Goal: Task Accomplishment & Management: Complete application form

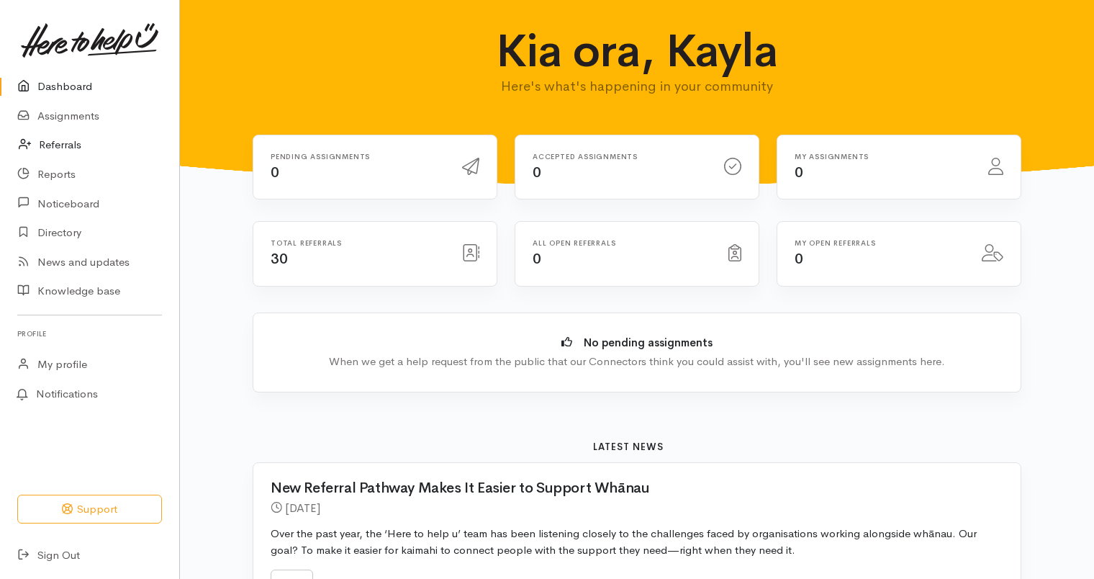
click at [68, 137] on link "Referrals" at bounding box center [89, 145] width 179 height 30
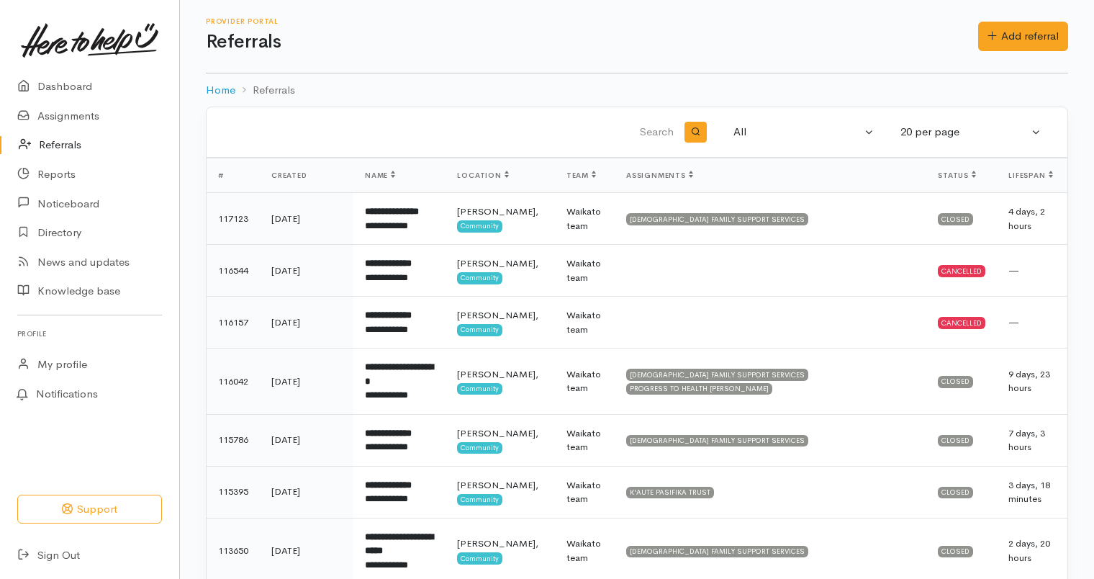
click at [1006, 281] on td "—" at bounding box center [1032, 271] width 71 height 52
click at [1001, 330] on td "—" at bounding box center [1032, 323] width 71 height 52
click at [999, 42] on link "Add referral" at bounding box center [1023, 37] width 90 height 30
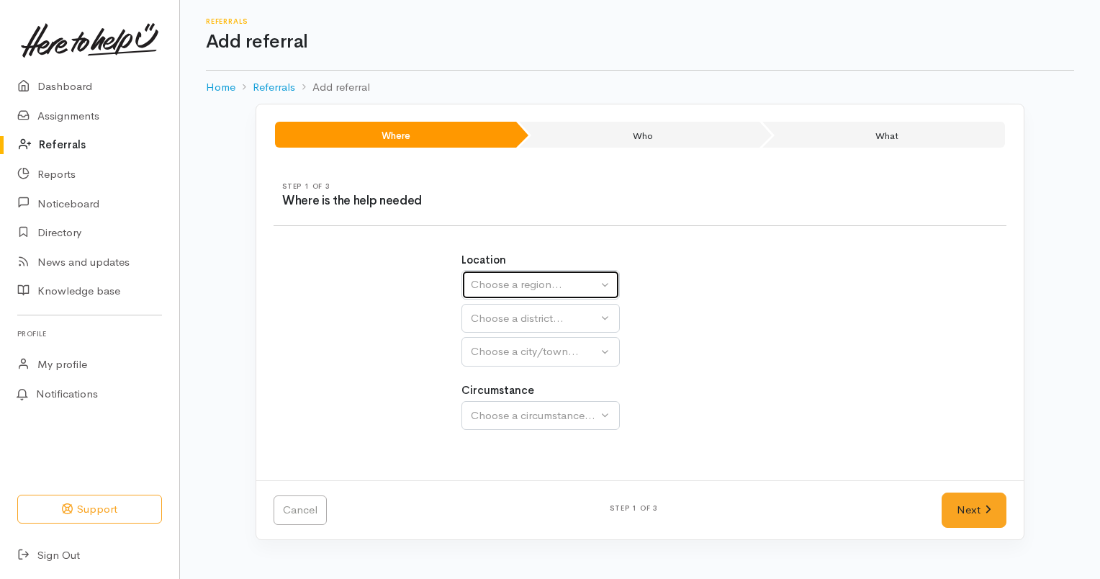
click at [603, 294] on button "Choose a region..." at bounding box center [540, 285] width 158 height 30
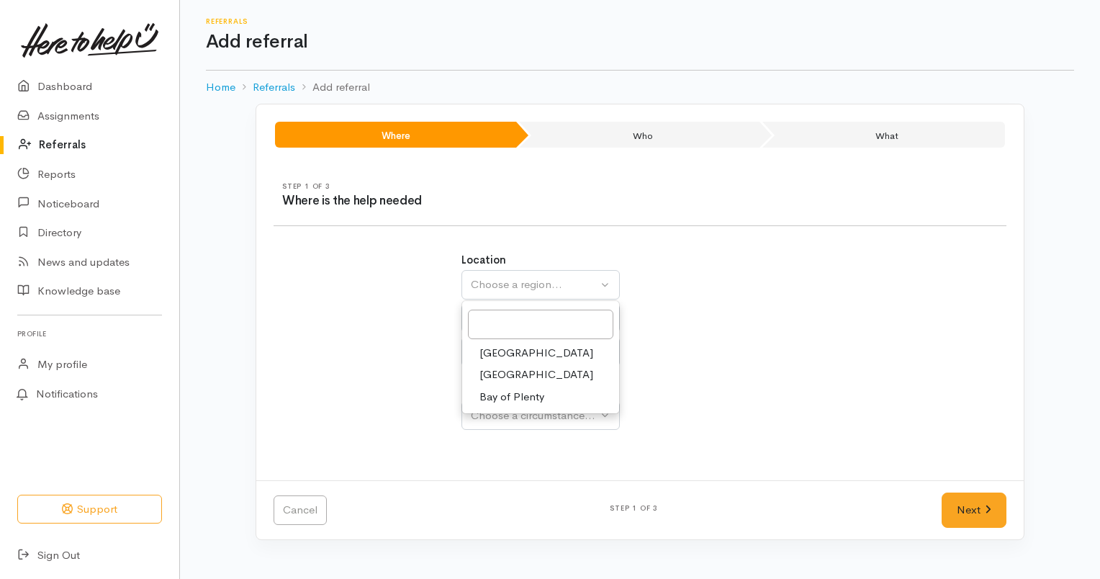
click at [536, 382] on link "Waikato" at bounding box center [540, 375] width 157 height 22
select select "3"
select select
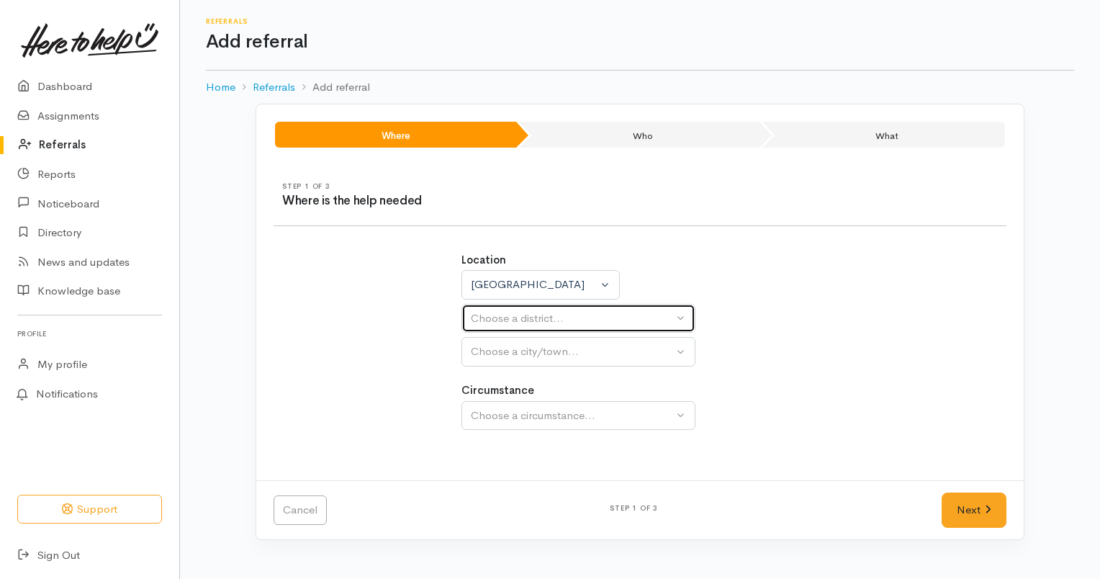
click at [577, 329] on button "Choose a district..." at bounding box center [578, 319] width 234 height 30
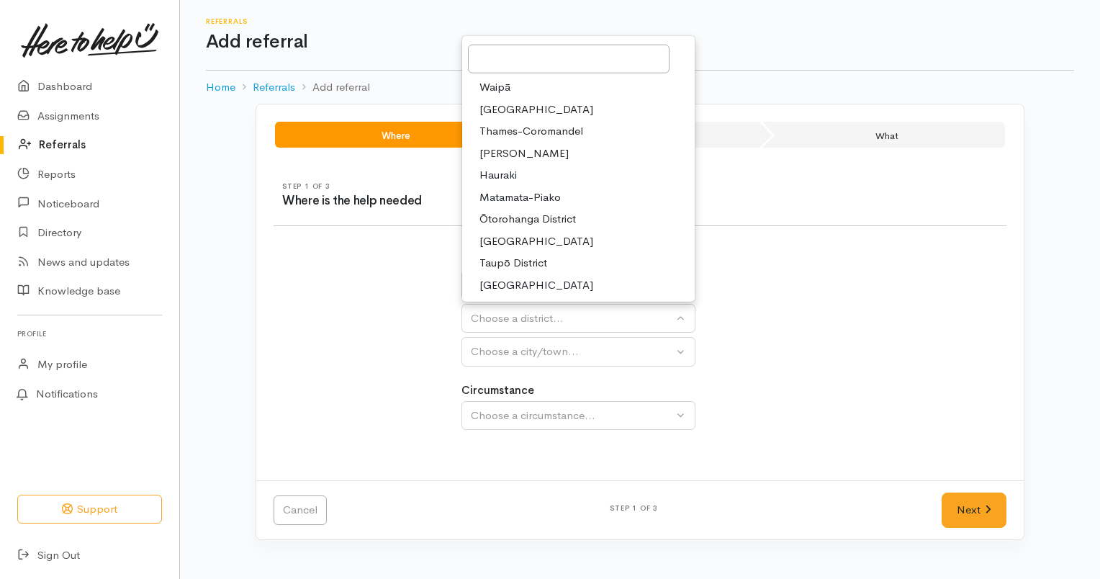
click at [541, 153] on link "[PERSON_NAME]" at bounding box center [578, 154] width 233 height 22
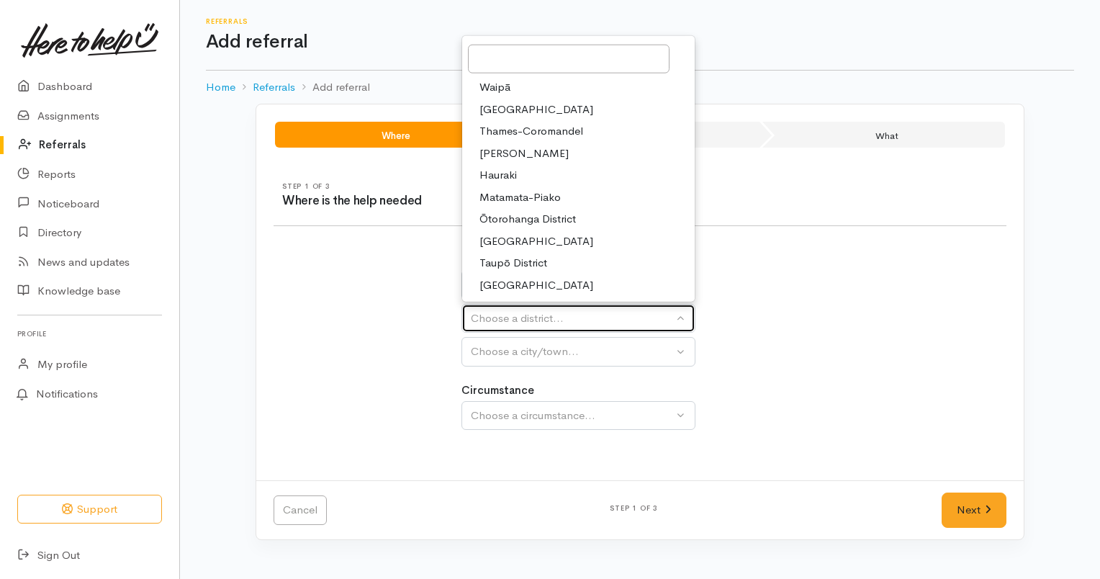
select select "4"
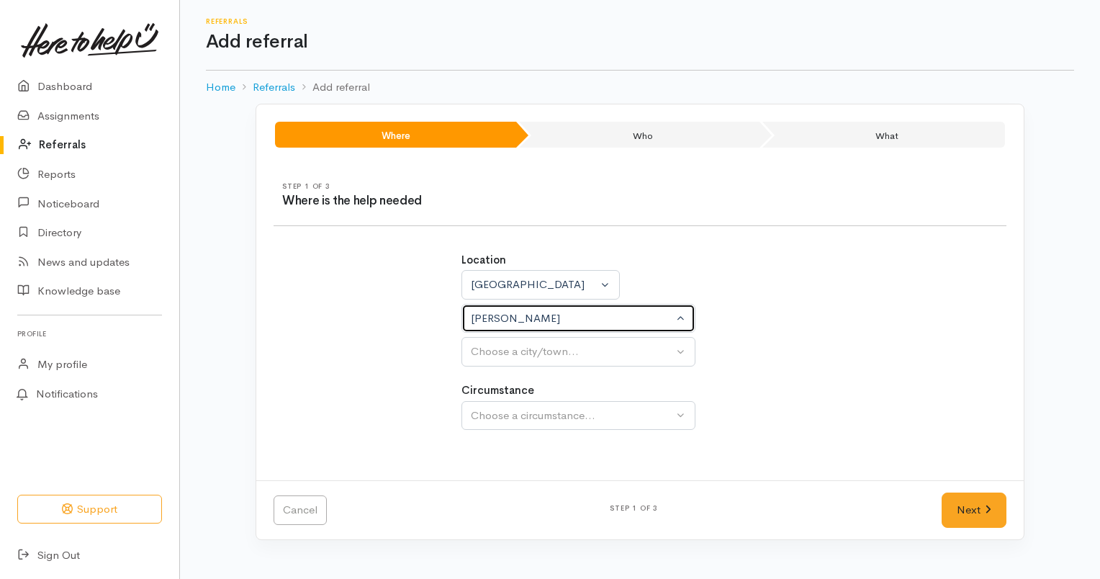
select select
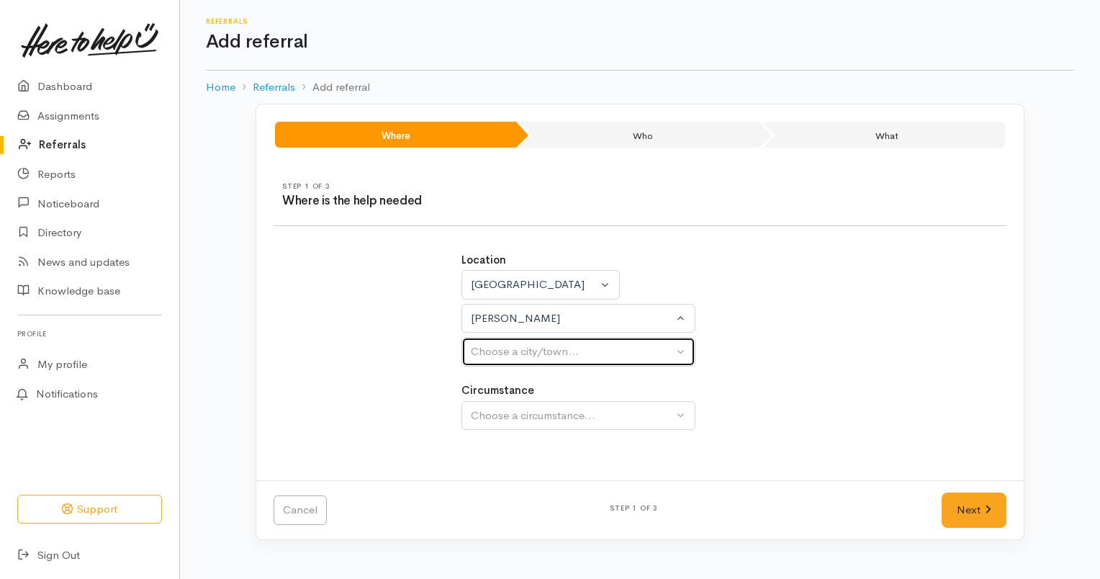
click at [581, 349] on div "Choose a city/town..." at bounding box center [572, 351] width 202 height 17
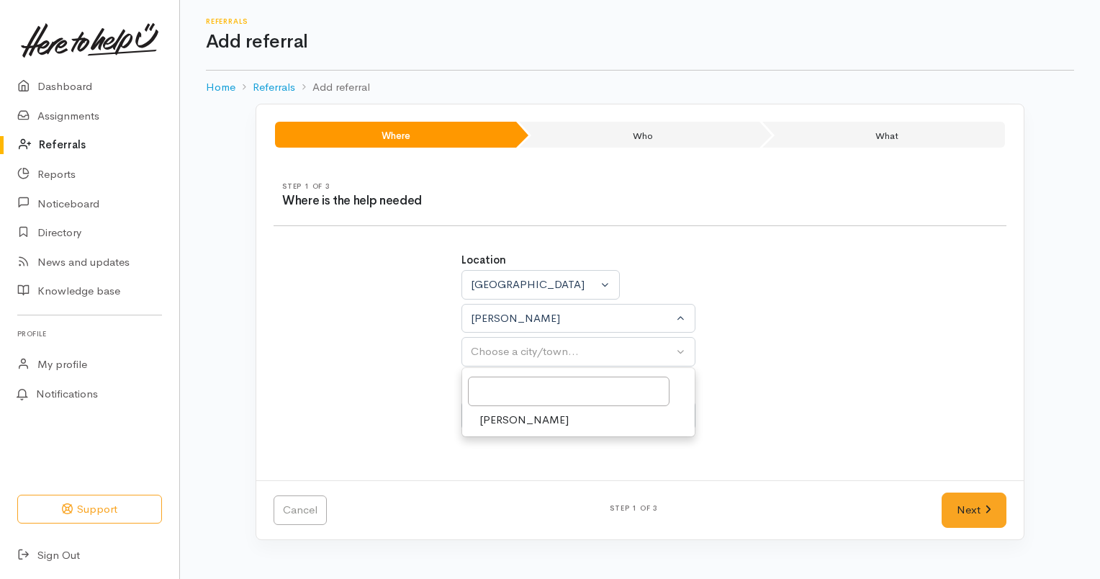
click at [537, 419] on link "[PERSON_NAME]" at bounding box center [578, 420] width 233 height 22
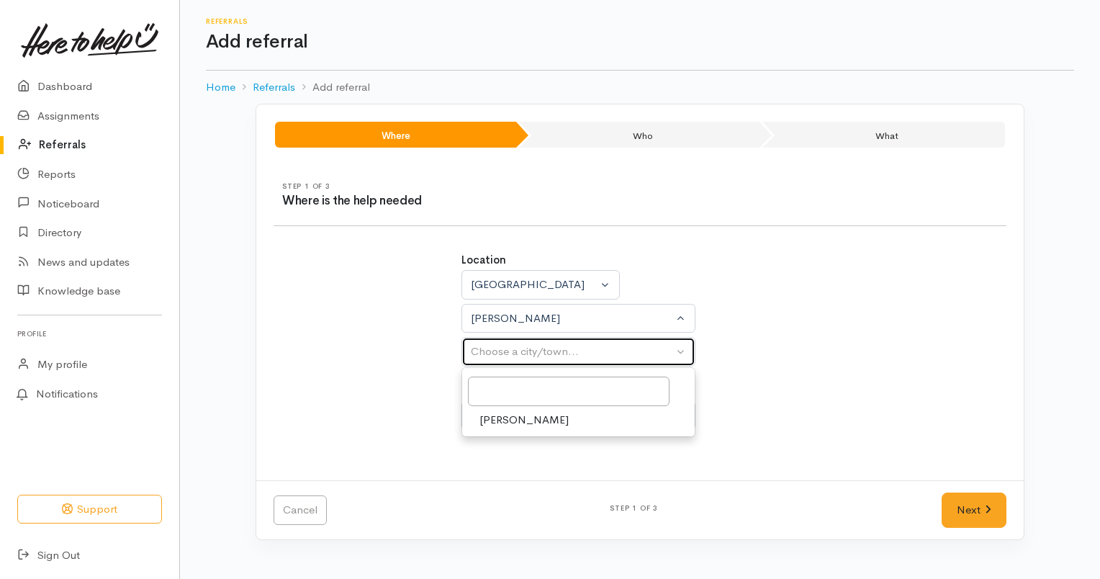
select select "1"
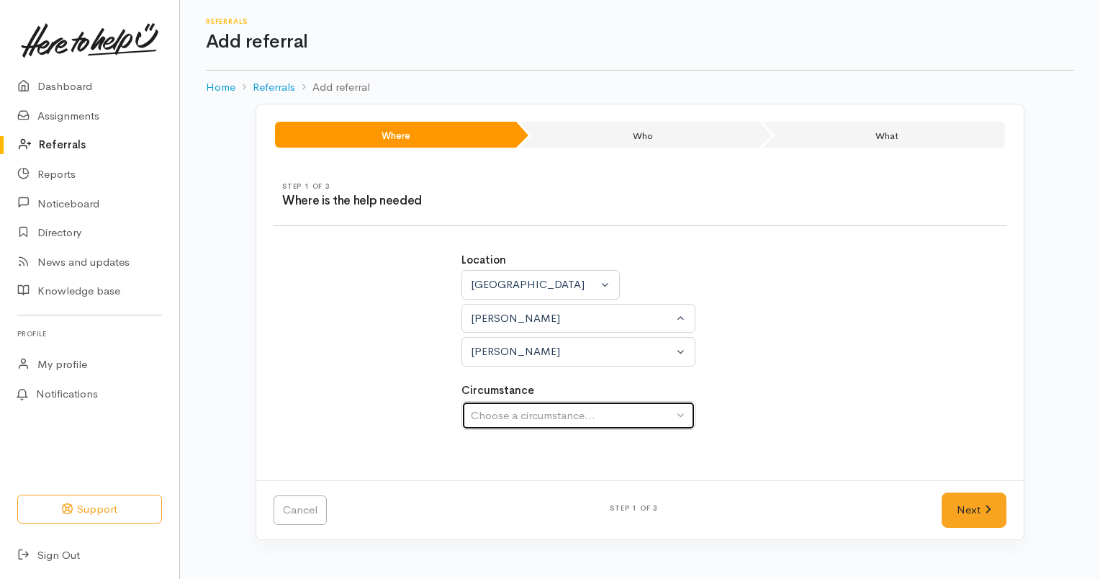
click at [604, 418] on div "Choose a circumstance..." at bounding box center [572, 415] width 202 height 17
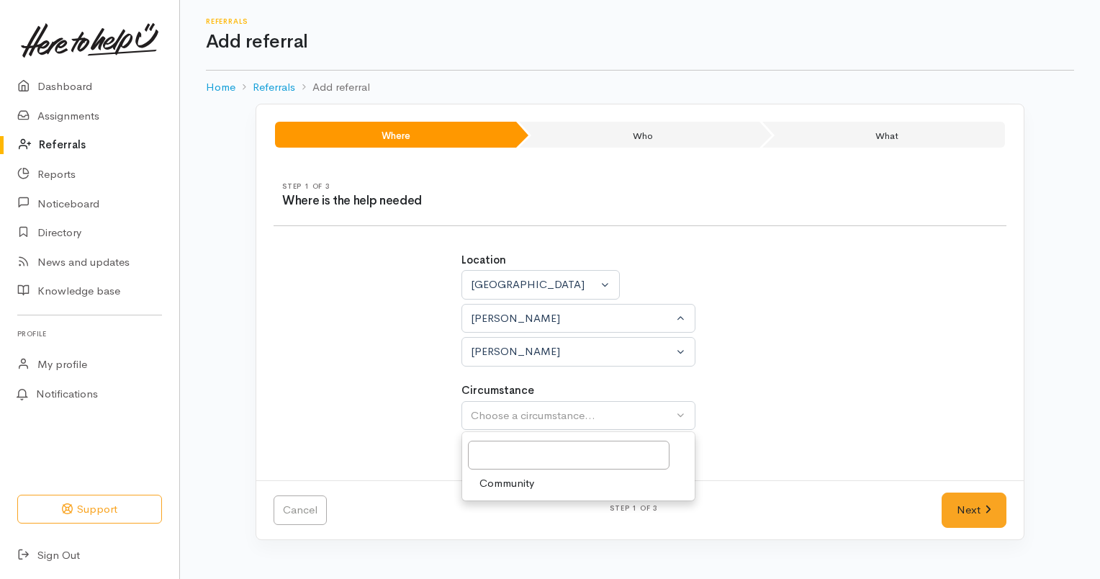
click at [563, 487] on link "Community" at bounding box center [578, 483] width 233 height 22
select select "2"
click at [972, 517] on link "Next" at bounding box center [974, 509] width 65 height 35
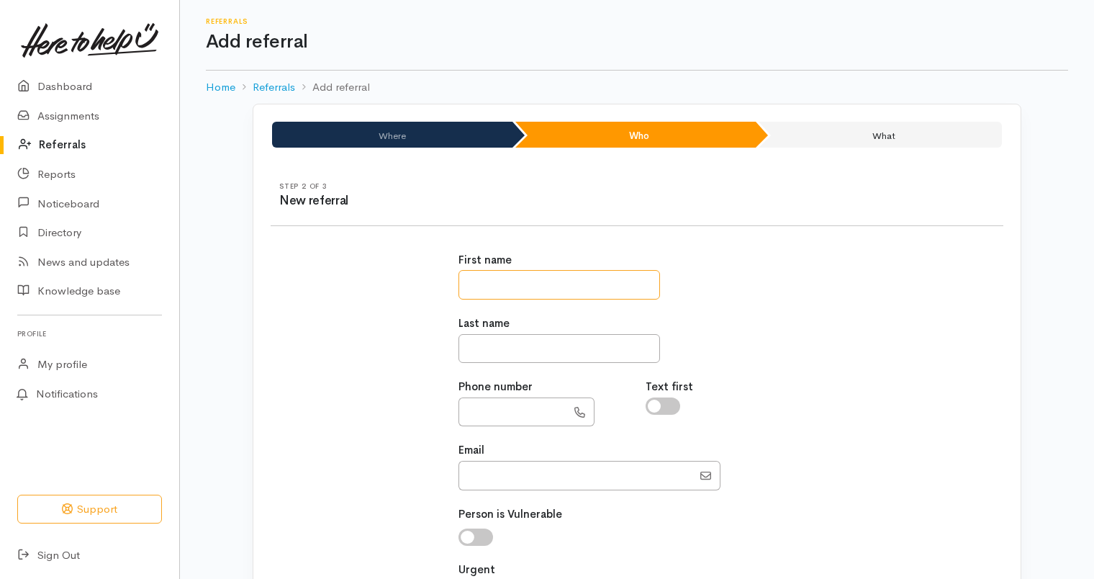
click at [601, 287] on input "text" at bounding box center [560, 285] width 202 height 30
type input "**********"
type input "shaynielee@gmail.com"
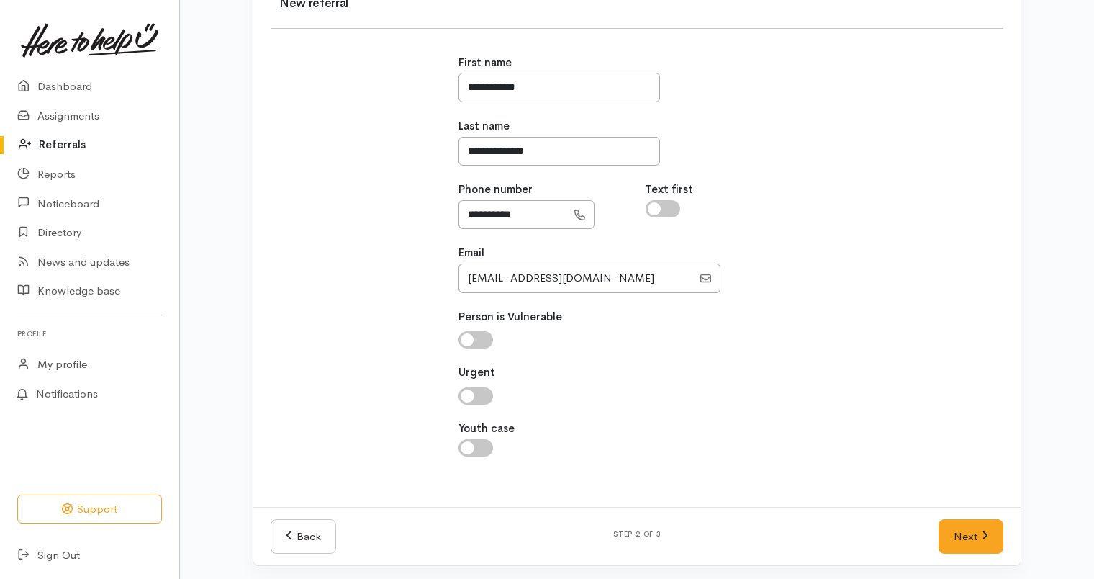
scroll to position [199, 0]
click at [477, 450] on input "Youth case" at bounding box center [476, 445] width 35 height 17
checkbox input "true"
click at [973, 537] on link "Next" at bounding box center [971, 534] width 65 height 35
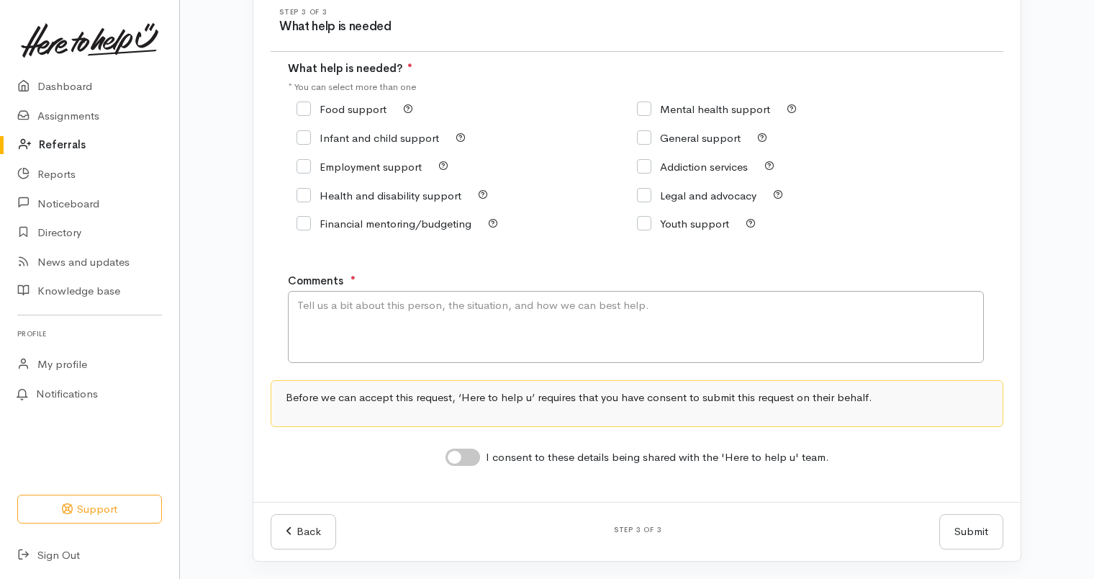
scroll to position [175, 0]
click at [303, 132] on input "Infant and child support" at bounding box center [368, 137] width 143 height 11
click at [302, 135] on input "Infant and child support" at bounding box center [368, 137] width 143 height 11
checkbox input "false"
click at [303, 111] on input "Food support" at bounding box center [342, 109] width 90 height 11
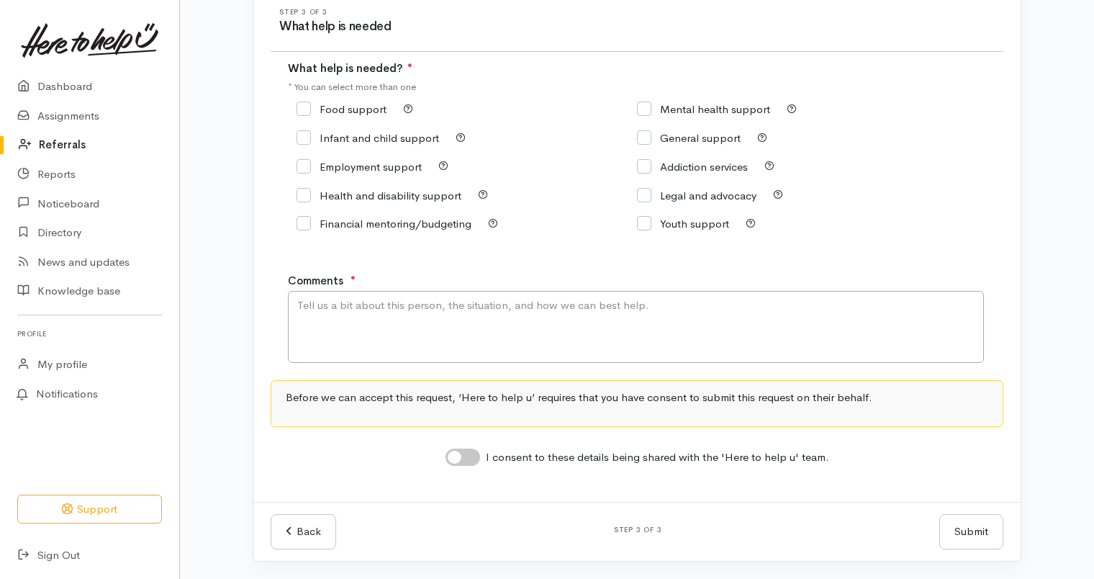
checkbox input "true"
click at [501, 310] on textarea "Comments" at bounding box center [636, 327] width 696 height 72
type textarea "Support with food."
click at [476, 457] on input "I consent to these details being shared with the 'Here to help u' team." at bounding box center [463, 457] width 35 height 17
checkbox input "true"
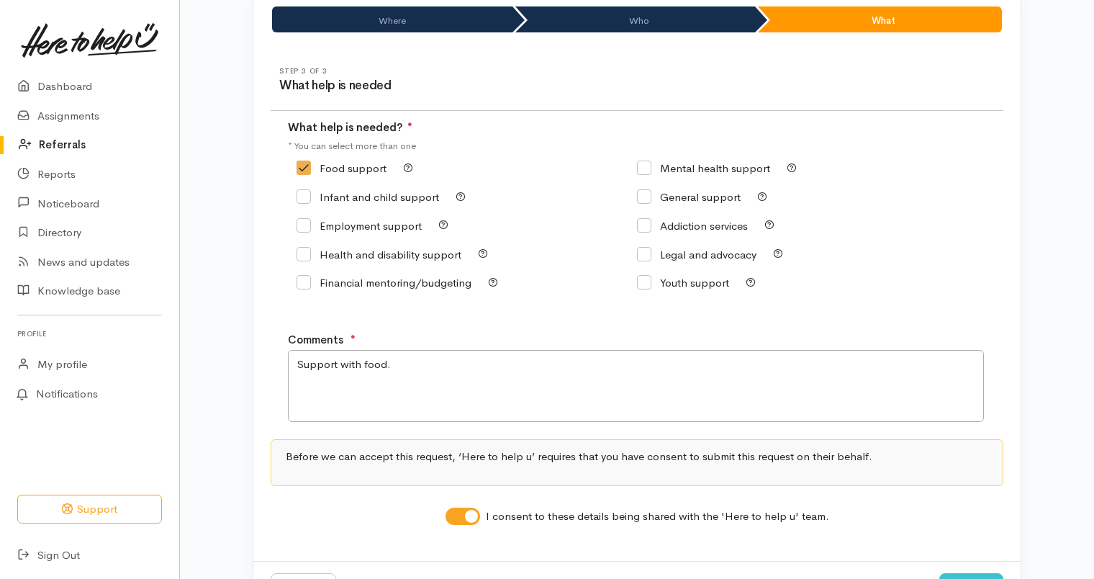
scroll to position [120, 0]
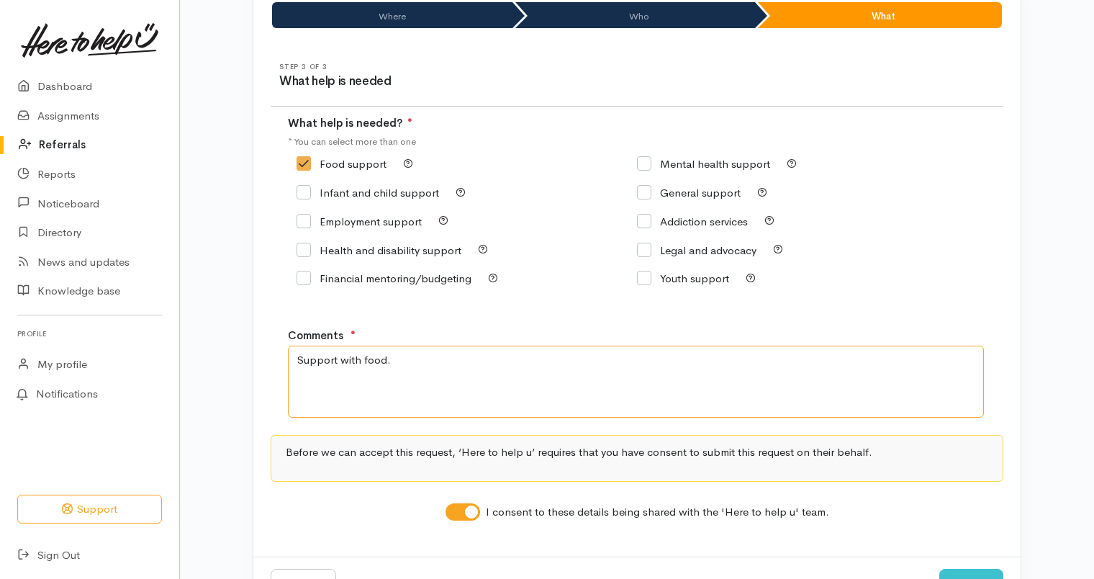
click at [452, 365] on textarea "Support with food." at bounding box center [636, 382] width 696 height 72
type textarea "S"
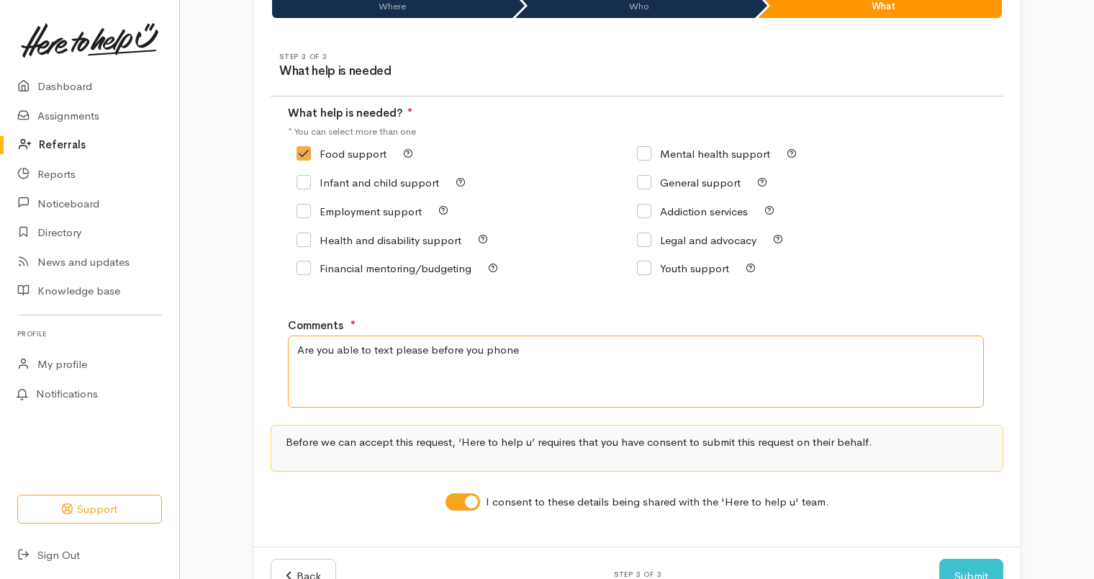
scroll to position [175, 0]
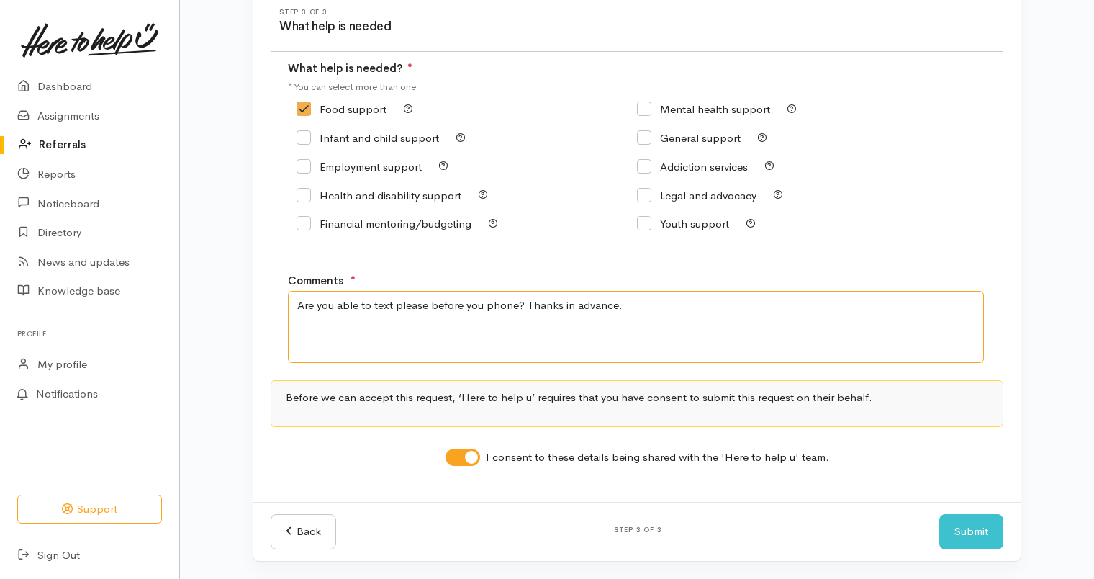
type textarea "Are you able to text please before you phone? Thanks in advance."
click at [976, 530] on button "Submit" at bounding box center [972, 531] width 64 height 35
